Goal: Register for event/course

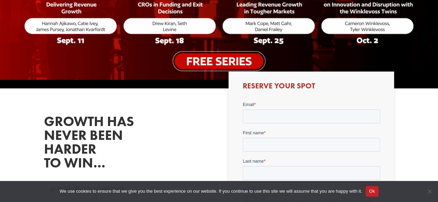
scroll to position [208, 0]
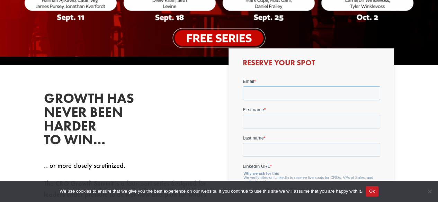
click at [257, 94] on input "Email *" at bounding box center [310, 93] width 137 height 14
type input "[EMAIL_ADDRESS][DOMAIN_NAME]"
click at [276, 123] on input "First name *" at bounding box center [310, 121] width 137 height 14
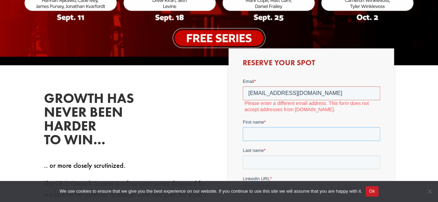
type input "[PERSON_NAME]"
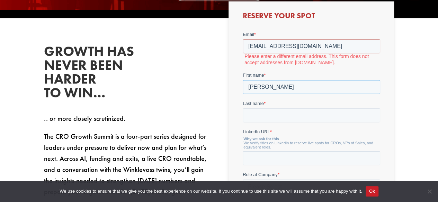
scroll to position [277, 0]
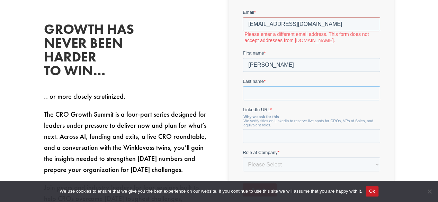
click at [255, 95] on input "Last name *" at bounding box center [310, 93] width 137 height 14
type input "[PERSON_NAME]"
click at [259, 139] on input "LinkedIn URL *" at bounding box center [310, 136] width 137 height 14
paste input "[URL][DOMAIN_NAME][PERSON_NAME]"
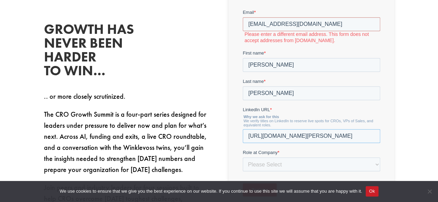
type input "[URL][DOMAIN_NAME][PERSON_NAME]"
drag, startPoint x: 312, startPoint y: 23, endPoint x: 220, endPoint y: 24, distance: 91.7
click at [242, 24] on html "Email * [EMAIL_ADDRESS][DOMAIN_NAME] Please enter a different email address. Th…" at bounding box center [310, 109] width 137 height 200
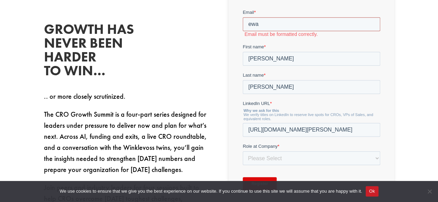
type input "[EMAIL_ADDRESS][DOMAIN_NAME]"
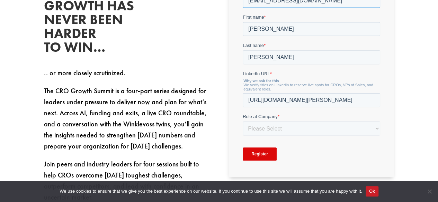
scroll to position [311, 0]
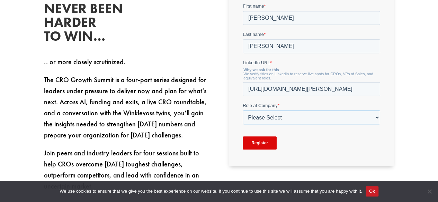
click at [246, 121] on select "Please Select C-Level (CRO, CSO, etc) Senior Leadership (VP of Sales, VP of Ena…" at bounding box center [310, 118] width 137 height 14
select select "Director/Manager (Sales Director, Regional Sales Manager, etc)"
click at [242, 125] on select "Please Select C-Level (CRO, CSO, etc) Senior Leadership (VP of Sales, VP of Ena…" at bounding box center [310, 118] width 137 height 14
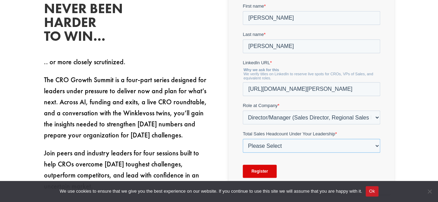
click at [259, 140] on select "Please Select Just Me 1-9 [PHONE_NUMBER] [PHONE_NUMBER]+" at bounding box center [310, 146] width 137 height 14
select select "1-9"
click at [242, 153] on select "Please Select Just Me 1-9 [PHONE_NUMBER] [PHONE_NUMBER]+" at bounding box center [310, 146] width 137 height 14
click at [260, 172] on input "Register" at bounding box center [259, 171] width 34 height 13
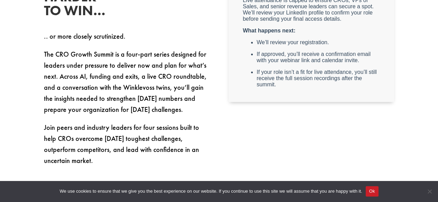
scroll to position [346, 0]
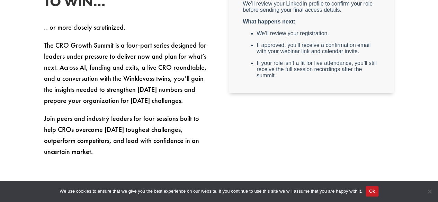
click at [371, 192] on button "Ok" at bounding box center [371, 191] width 13 height 10
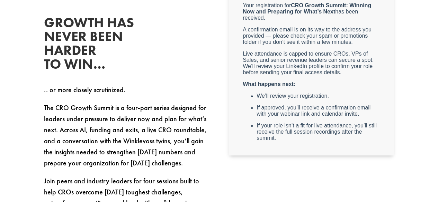
scroll to position [277, 0]
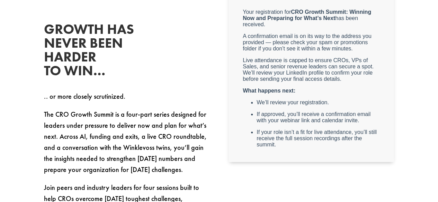
drag, startPoint x: 328, startPoint y: 110, endPoint x: 298, endPoint y: 126, distance: 33.9
click at [298, 123] on p "If approved, you’ll receive a confirmation email with your webinar link and cal…" at bounding box center [317, 117] width 123 height 12
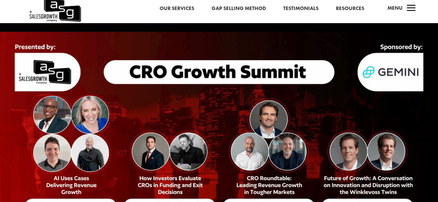
scroll to position [0, 0]
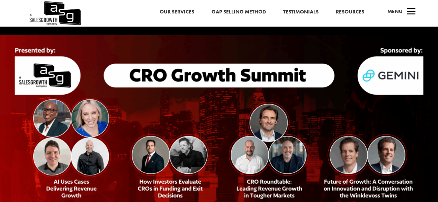
click at [40, 19] on img at bounding box center [55, 13] width 52 height 27
